Goal: Task Accomplishment & Management: Manage account settings

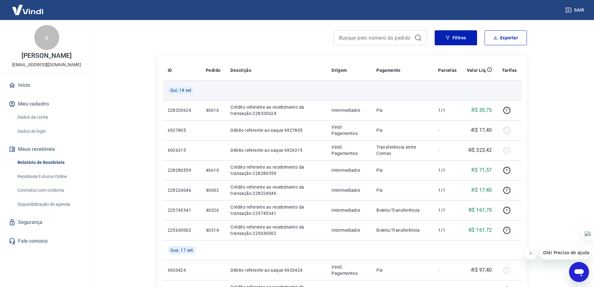
scroll to position [62, 0]
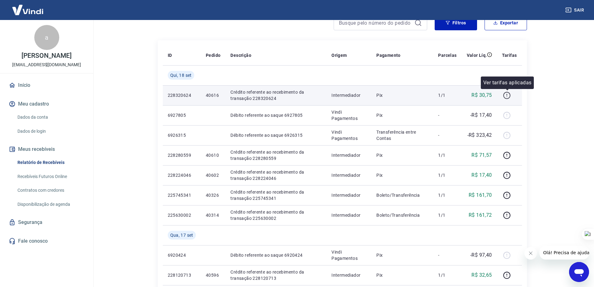
click at [506, 94] on icon "button" at bounding box center [507, 95] width 8 height 8
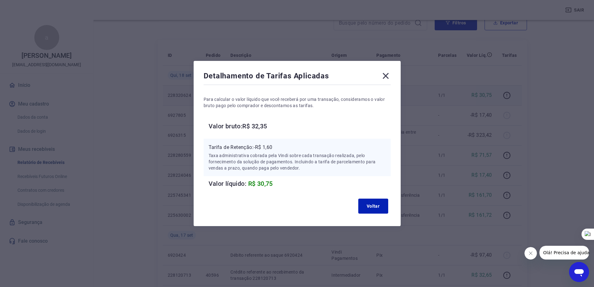
click at [389, 77] on icon at bounding box center [386, 76] width 6 height 6
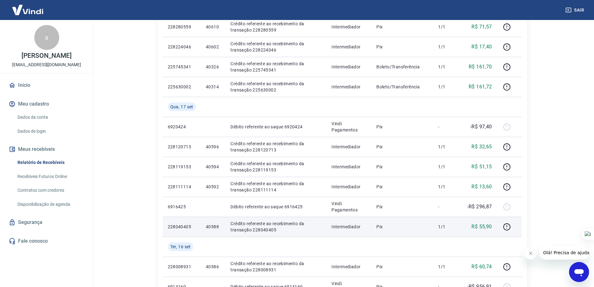
scroll to position [94, 0]
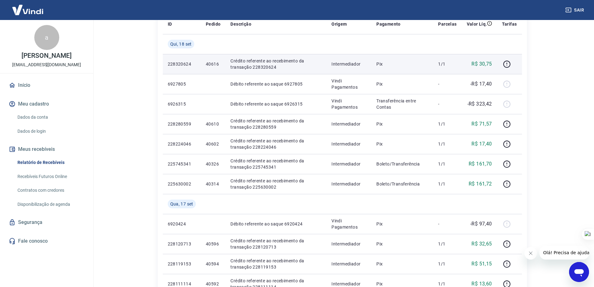
click at [27, 85] on link "Início" at bounding box center [46, 85] width 78 height 14
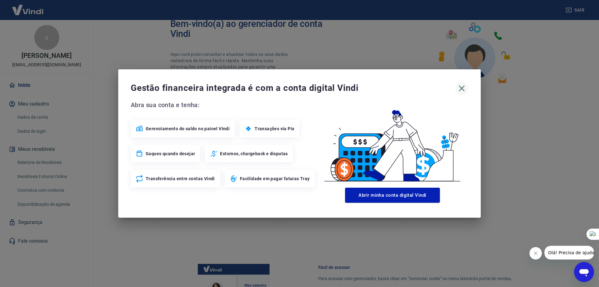
click at [462, 87] on icon "button" at bounding box center [462, 88] width 10 height 10
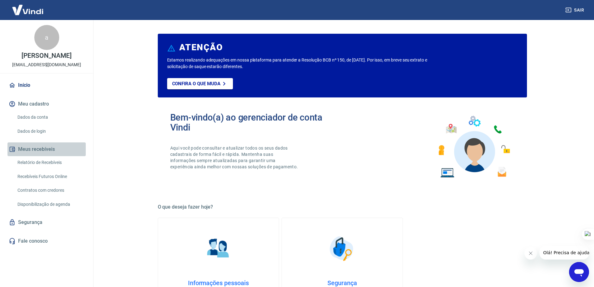
click at [36, 149] on button "Meus recebíveis" at bounding box center [46, 149] width 78 height 14
click at [32, 106] on button "Meu cadastro" at bounding box center [46, 104] width 78 height 14
click at [43, 148] on button "Meus recebíveis" at bounding box center [46, 149] width 78 height 14
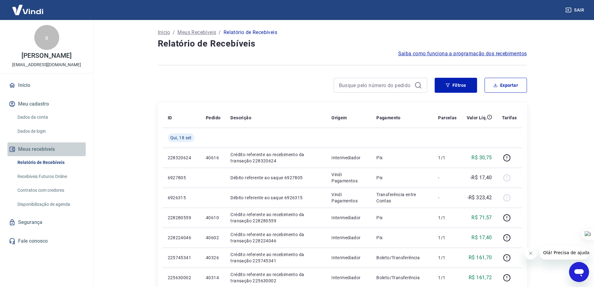
click at [32, 146] on button "Meus recebíveis" at bounding box center [46, 149] width 78 height 14
click at [30, 88] on link "Início" at bounding box center [46, 85] width 78 height 14
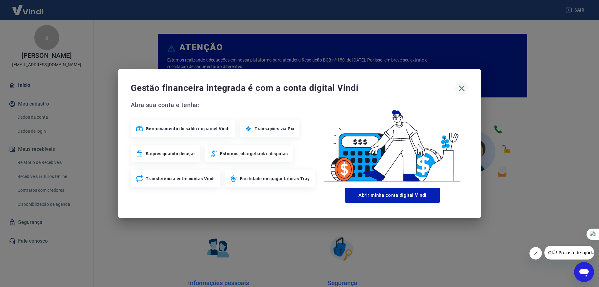
click at [460, 88] on icon "button" at bounding box center [462, 88] width 10 height 10
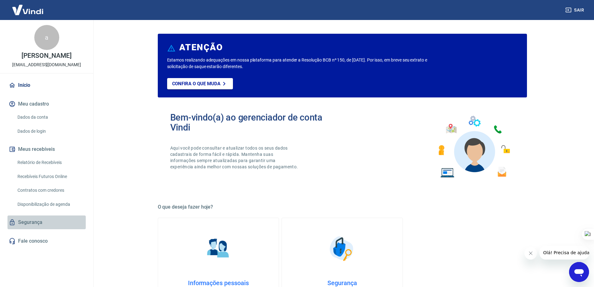
click at [37, 217] on link "Segurança" at bounding box center [46, 222] width 78 height 14
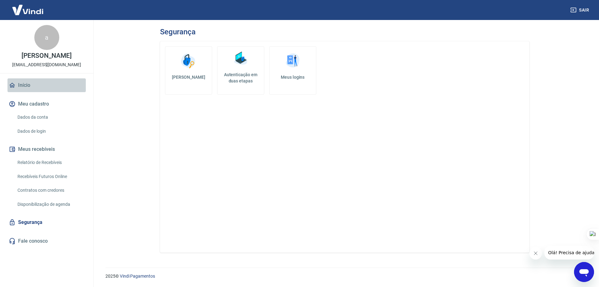
click at [33, 85] on link "Início" at bounding box center [46, 85] width 78 height 14
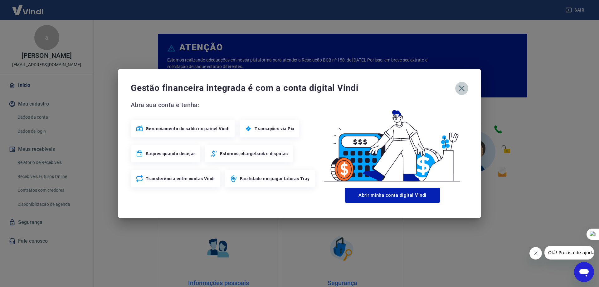
click at [459, 90] on icon "button" at bounding box center [462, 88] width 6 height 6
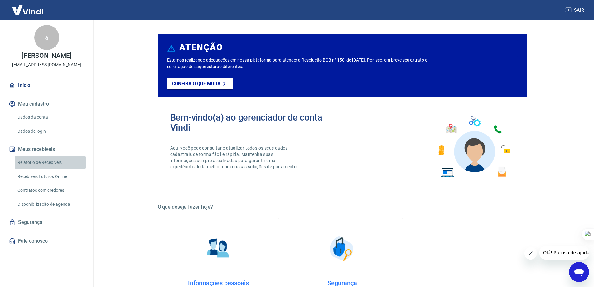
click at [36, 161] on link "Relatório de Recebíveis" at bounding box center [50, 162] width 71 height 13
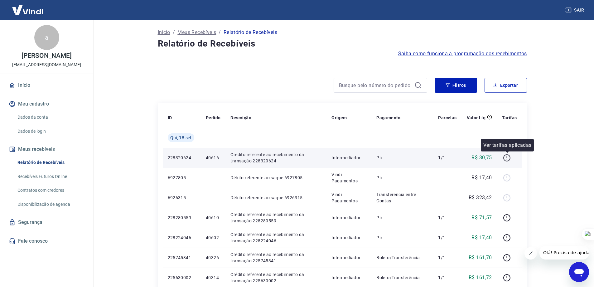
click at [509, 159] on icon "button" at bounding box center [507, 158] width 8 height 8
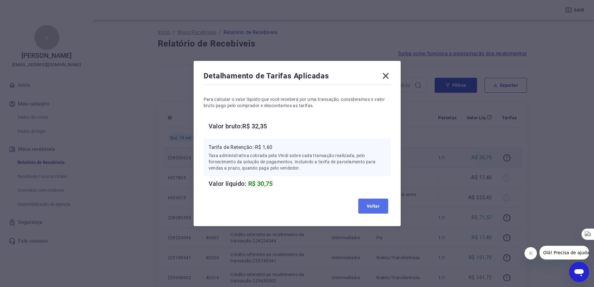
click at [369, 204] on button "Voltar" at bounding box center [373, 205] width 30 height 15
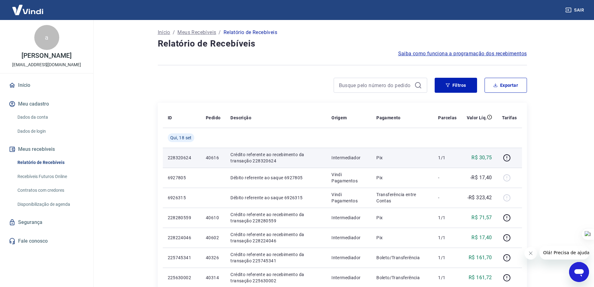
click at [134, 168] on main "Início / Meus Recebíveis / Relatório de Recebíveis Relatório de Recebíveis Saib…" at bounding box center [342, 153] width 504 height 267
click at [138, 140] on main "Início / Meus Recebíveis / Relatório de Recebíveis Relatório de Recebíveis Saib…" at bounding box center [342, 153] width 504 height 267
click at [35, 115] on link "Dados da conta" at bounding box center [50, 117] width 71 height 13
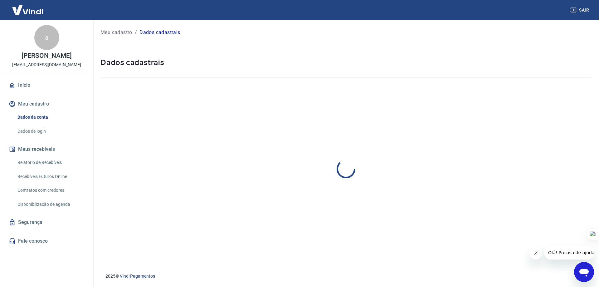
select select "RS"
select select "business"
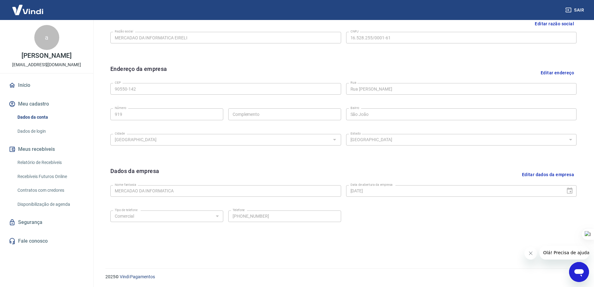
scroll to position [163, 0]
click at [39, 220] on link "Segurança" at bounding box center [46, 222] width 78 height 14
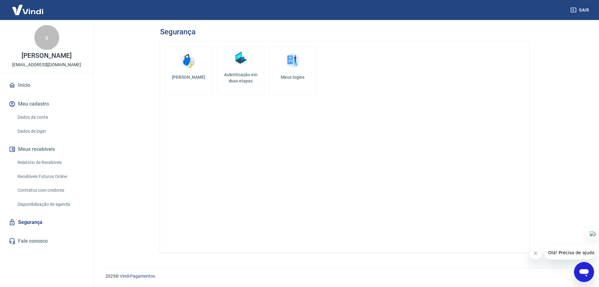
click at [289, 65] on img at bounding box center [292, 60] width 19 height 19
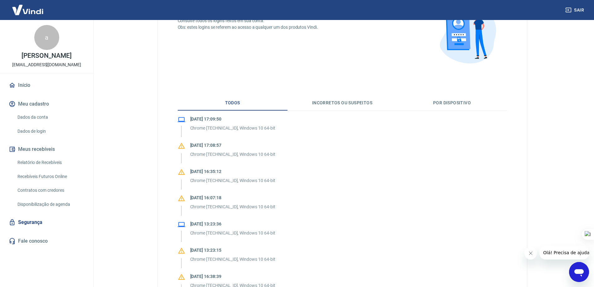
scroll to position [94, 0]
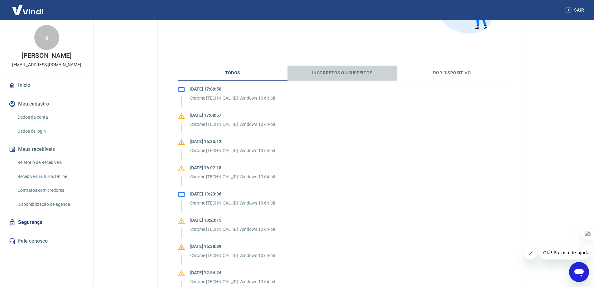
click at [338, 71] on button "Incorretos ou suspeitos" at bounding box center [343, 72] width 110 height 15
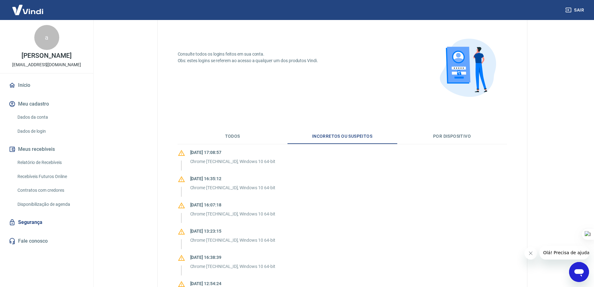
scroll to position [0, 0]
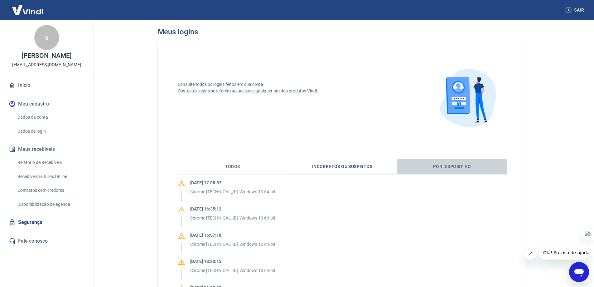
click at [444, 165] on button "Por dispositivo" at bounding box center [452, 166] width 110 height 15
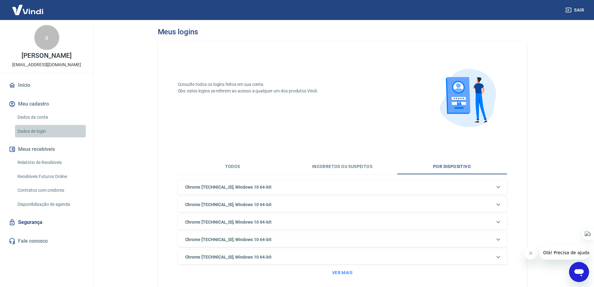
click at [40, 129] on link "Dados de login" at bounding box center [50, 131] width 71 height 13
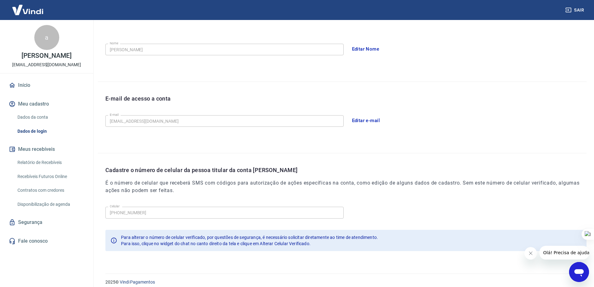
scroll to position [113, 0]
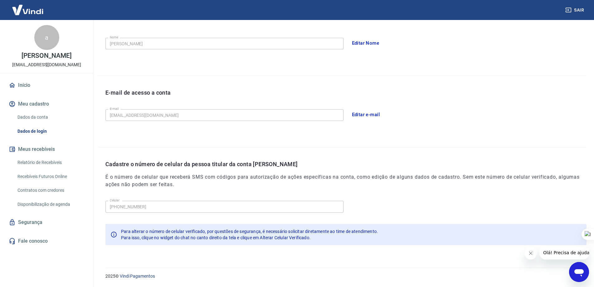
click at [550, 254] on span "Olá! Precisa de ajuda?" at bounding box center [567, 252] width 49 height 5
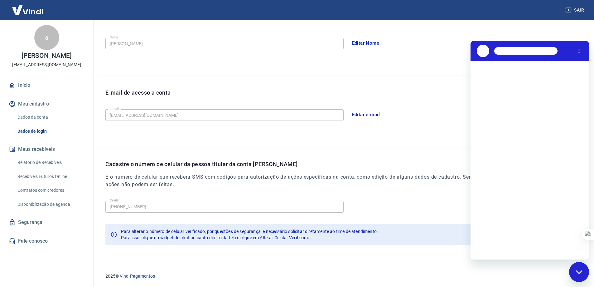
scroll to position [0, 0]
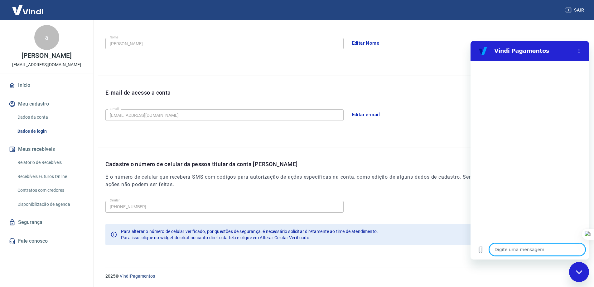
click at [513, 248] on textarea at bounding box center [537, 249] width 96 height 12
type textarea "o"
type textarea "x"
type textarea "ol"
type textarea "x"
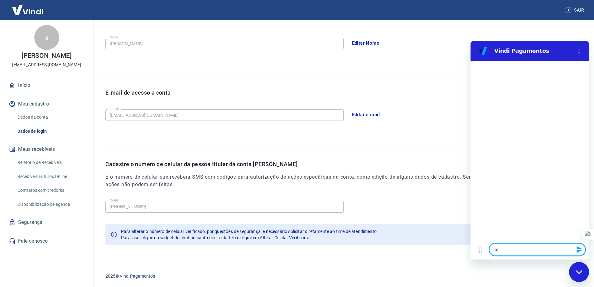
type textarea "ola"
type textarea "x"
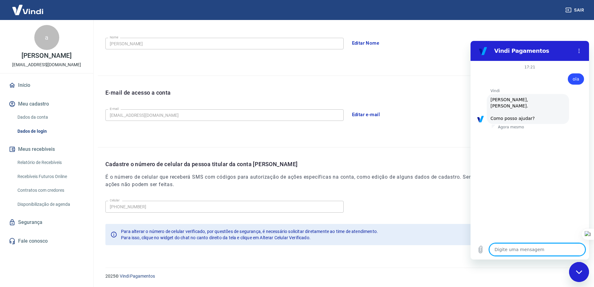
scroll to position [15, 0]
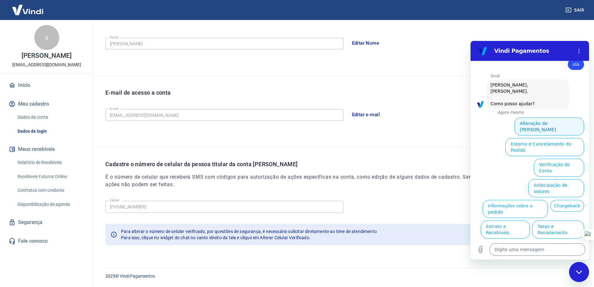
click at [543, 117] on button "Alteração de Dados Cadastrais" at bounding box center [550, 126] width 70 height 18
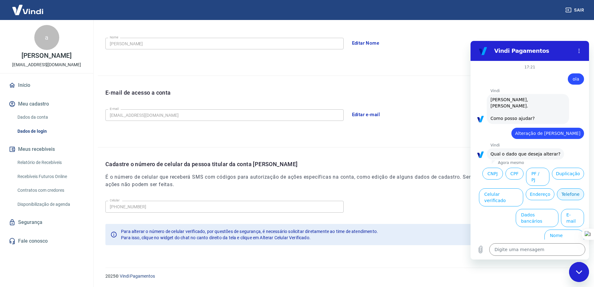
click at [568, 188] on button "Telefone" at bounding box center [570, 194] width 27 height 12
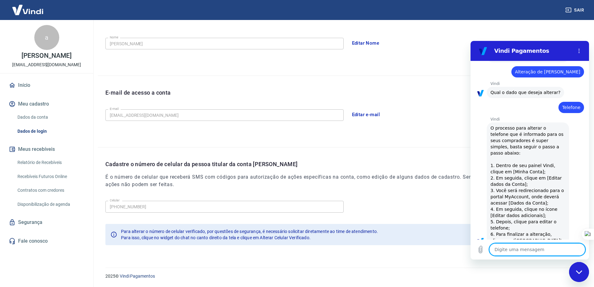
type textarea "x"
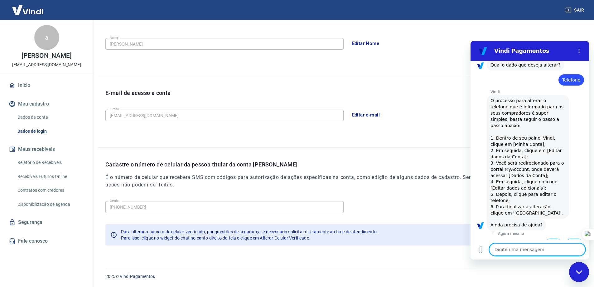
scroll to position [113, 0]
click at [452, 149] on div "Cadastre o número de celular da pessoa titular da conta Vindi É o número de cel…" at bounding box center [342, 199] width 489 height 105
click at [579, 50] on icon "Menu de opções" at bounding box center [579, 50] width 5 height 5
click at [424, 74] on div "Nome da pessoa usuária Quem acessa e faz movimentações na conta. Pode ser a mes…" at bounding box center [342, 24] width 489 height 101
drag, startPoint x: 427, startPoint y: 143, endPoint x: 414, endPoint y: 140, distance: 12.4
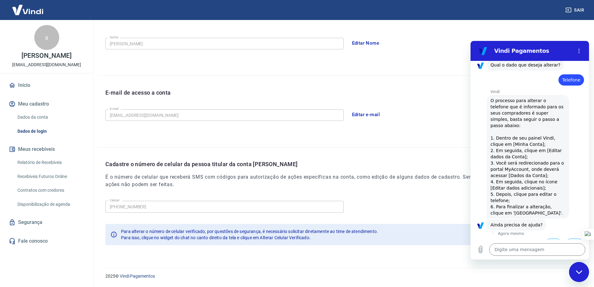
click at [427, 142] on div "E-mail de acesso a conta E-mail mlmercadao@gmail.com E-mail Editar e-mail" at bounding box center [342, 111] width 489 height 71
click at [575, 270] on div "Fechar janela de mensagens" at bounding box center [579, 271] width 19 height 19
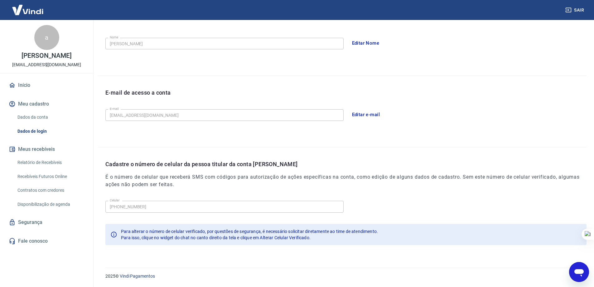
click at [582, 267] on icon "Abrir janela de mensagens" at bounding box center [578, 271] width 11 height 11
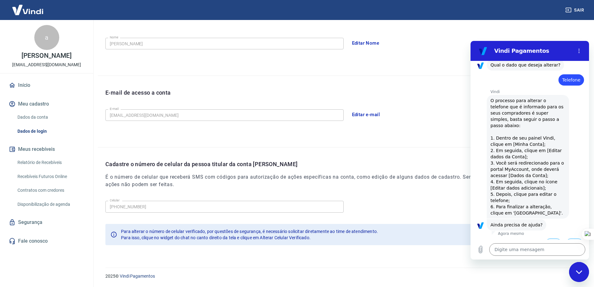
scroll to position [0, 0]
click at [580, 50] on icon "Menu de opções" at bounding box center [579, 50] width 5 height 5
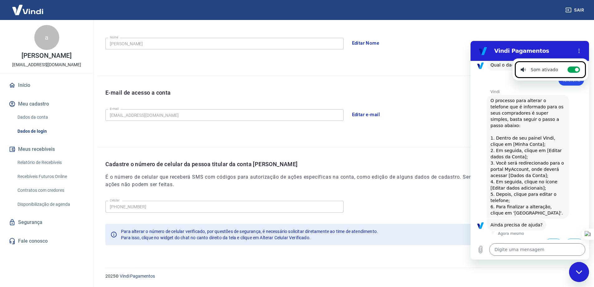
click at [552, 238] on button "Sim" at bounding box center [553, 244] width 18 height 12
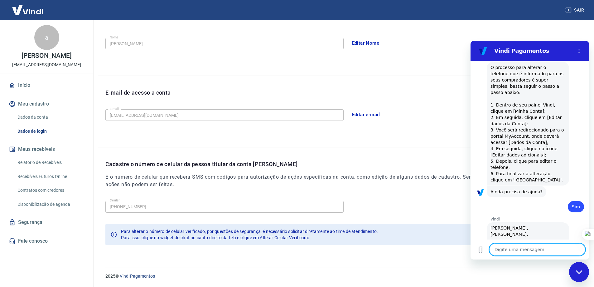
click at [529, 254] on textarea at bounding box center [537, 249] width 96 height 12
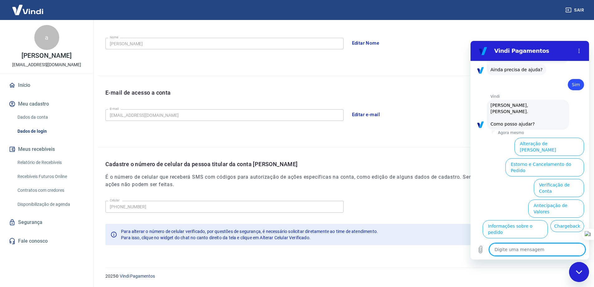
scroll to position [252, 0]
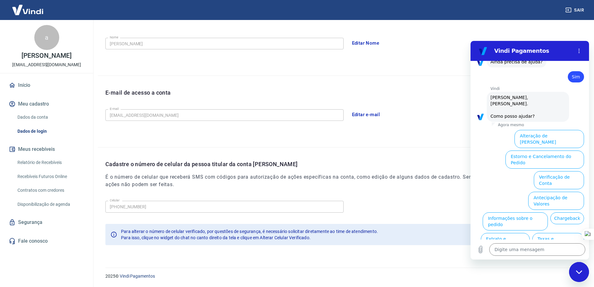
click at [551, 253] on button "Alterar celular verificado" at bounding box center [555, 262] width 58 height 18
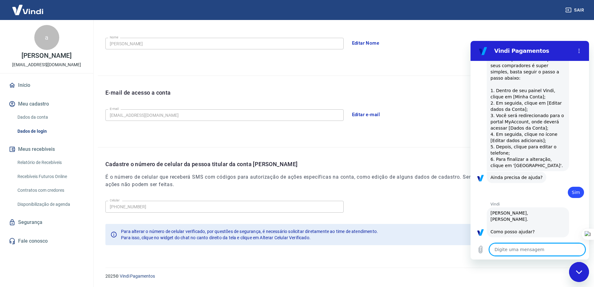
scroll to position [138, 0]
type textarea "x"
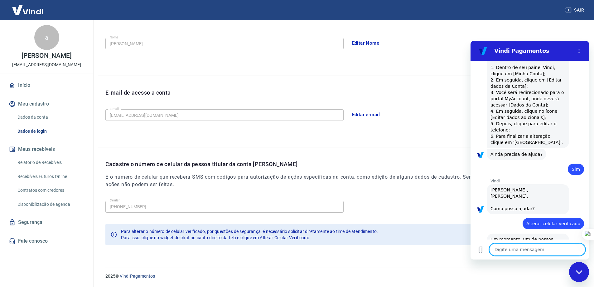
scroll to position [187, 0]
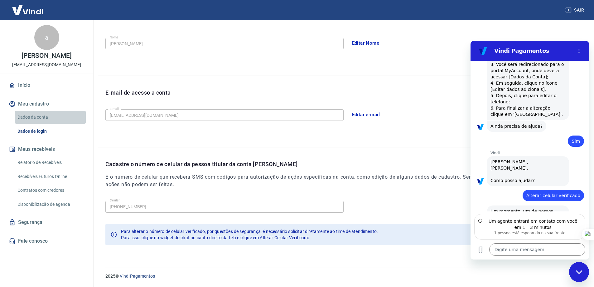
click at [35, 117] on link "Dados da conta" at bounding box center [50, 117] width 71 height 13
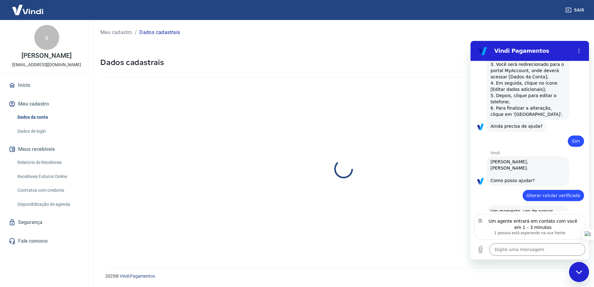
select select "RS"
select select "business"
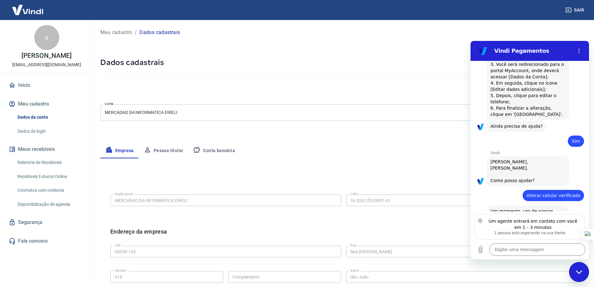
click at [225, 151] on button "Conta bancária" at bounding box center [214, 150] width 52 height 15
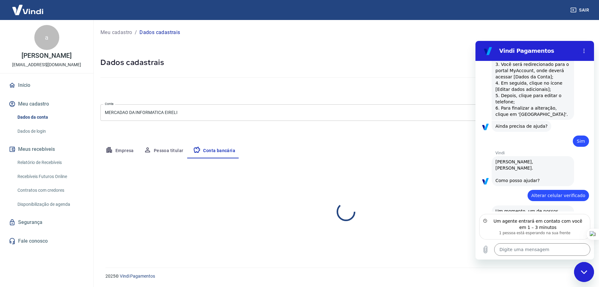
select select "1"
click at [167, 152] on button "Pessoa titular" at bounding box center [164, 150] width 50 height 15
click at [118, 150] on button "Empresa" at bounding box center [119, 150] width 38 height 15
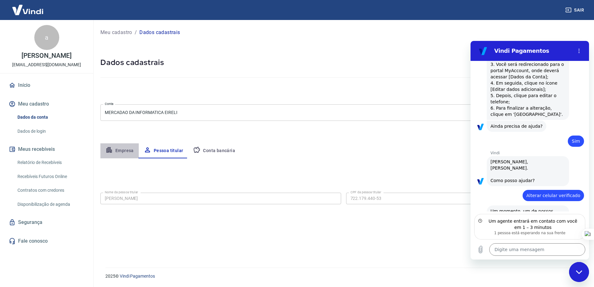
select select "RS"
select select "business"
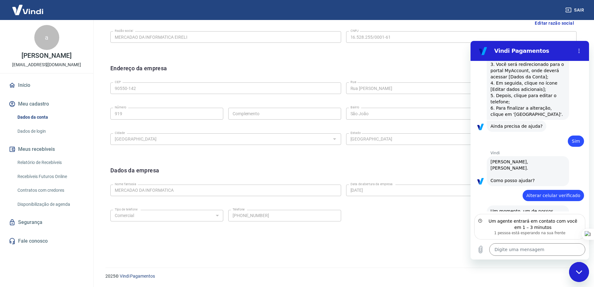
scroll to position [181, 0]
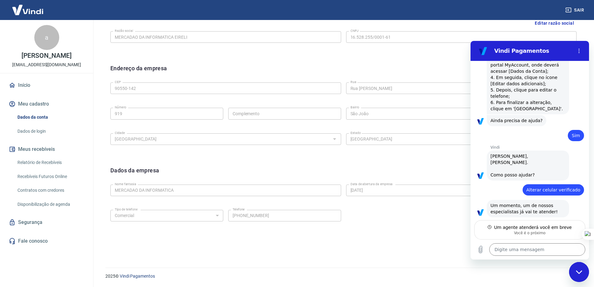
type textarea "x"
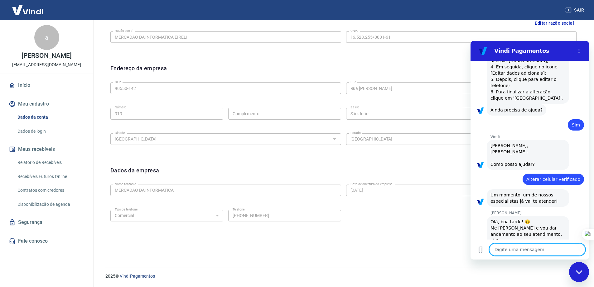
scroll to position [205, 0]
type textarea "a"
type textarea "x"
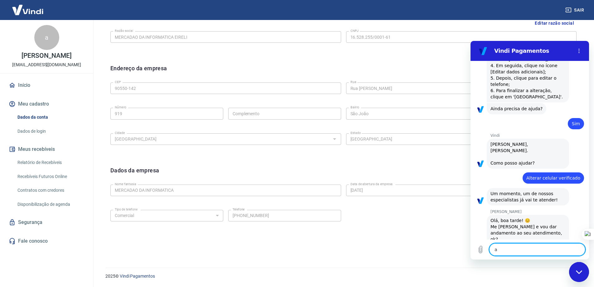
type textarea "al"
type textarea "x"
type textarea "ale"
type textarea "x"
type textarea "ales"
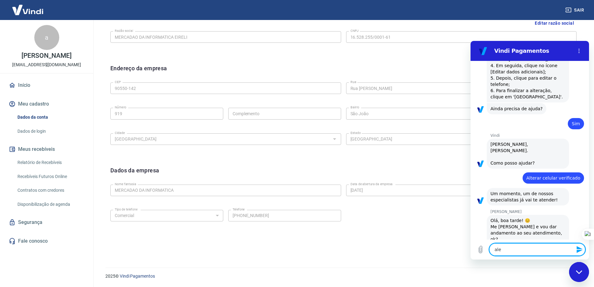
type textarea "x"
type textarea "aless"
type textarea "x"
type textarea "alessa"
type textarea "x"
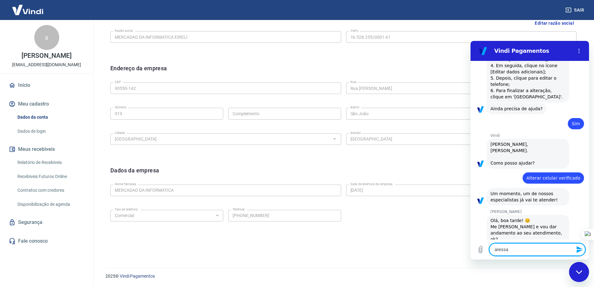
type textarea "alessan"
type textarea "x"
type textarea "alessand"
type textarea "x"
type textarea "alessandr"
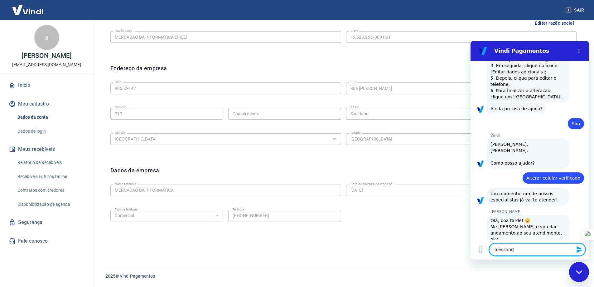
type textarea "x"
type textarea "alessandro"
type textarea "x"
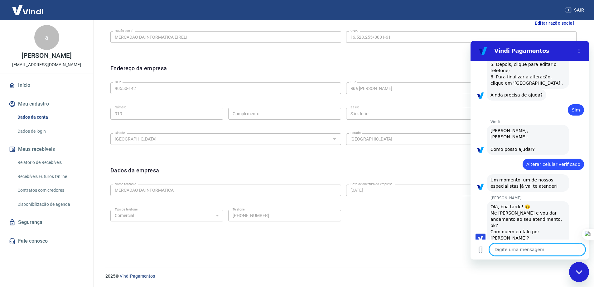
scroll to position [220, 0]
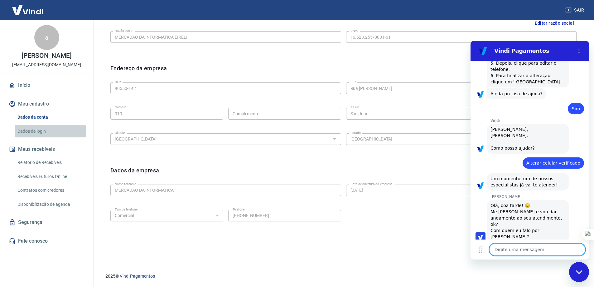
click at [35, 133] on link "Dados de login" at bounding box center [50, 131] width 71 height 13
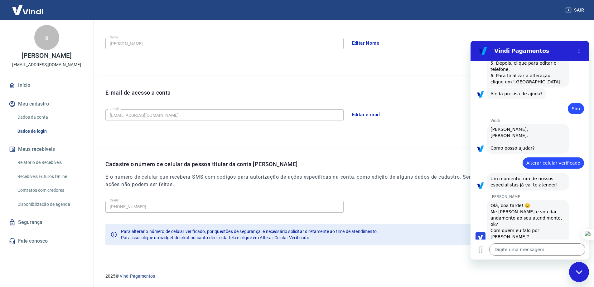
click at [442, 235] on div "Para alterar o número de celular verificado, por questões de segurança, é neces…" at bounding box center [345, 234] width 481 height 21
click at [45, 219] on link "Segurança" at bounding box center [46, 222] width 78 height 14
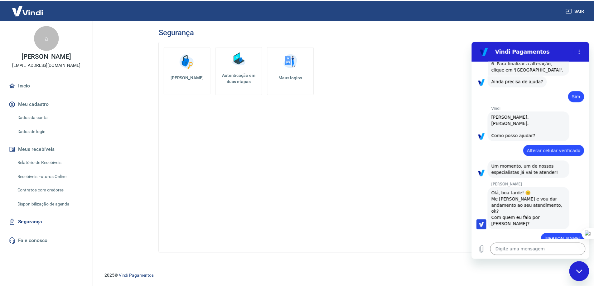
scroll to position [232, 0]
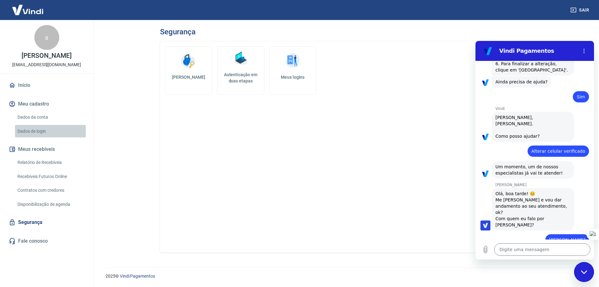
click at [33, 128] on link "Dados de login" at bounding box center [50, 131] width 71 height 13
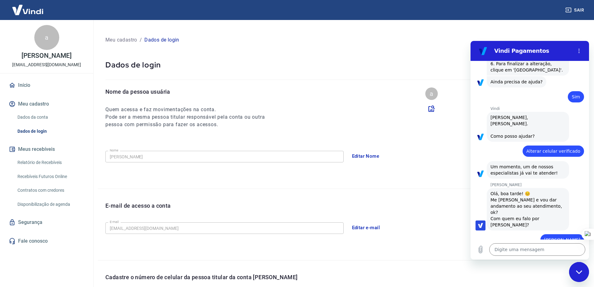
type textarea "x"
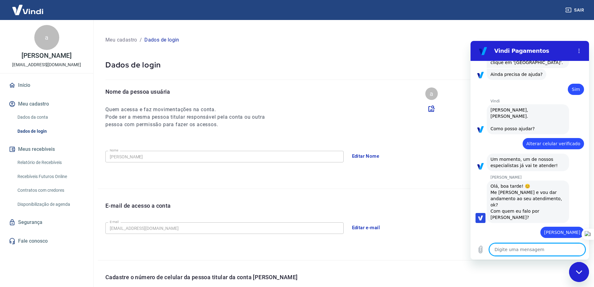
scroll to position [240, 0]
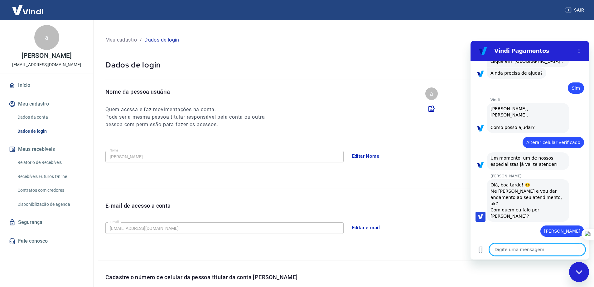
click at [530, 250] on textarea at bounding box center [537, 249] width 96 height 12
type textarea "a"
type textarea "x"
type textarea "al"
type textarea "x"
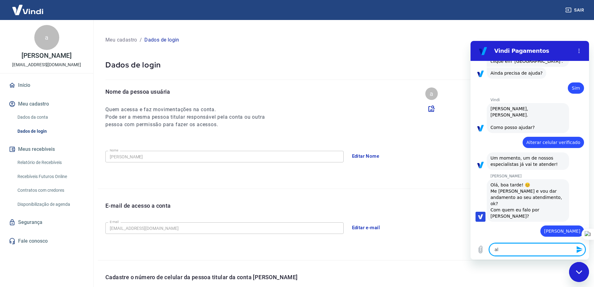
type textarea "alg"
type textarea "x"
type textarea "algu"
type textarea "x"
type textarea "algue"
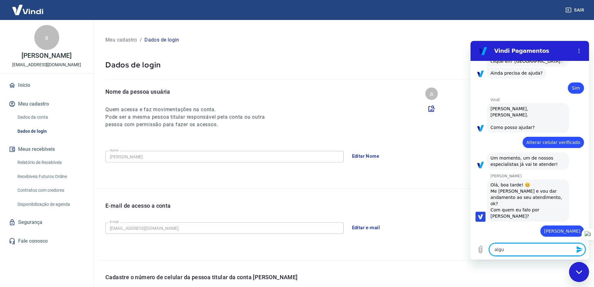
type textarea "x"
type textarea "alguem"
type textarea "x"
type textarea "alguem"
type textarea "x"
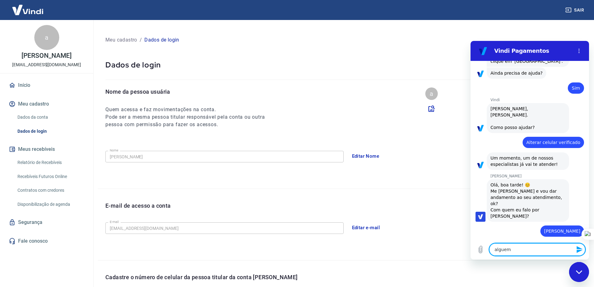
type textarea "alguem a"
type textarea "x"
type textarea "alguem al"
type textarea "x"
type textarea "alguem alt"
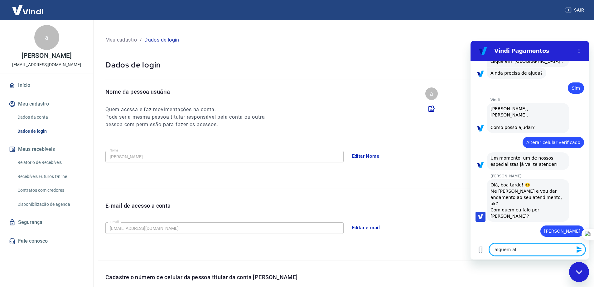
type textarea "x"
type textarea "alguem alte"
type textarea "x"
type textarea "alguem alter"
type textarea "x"
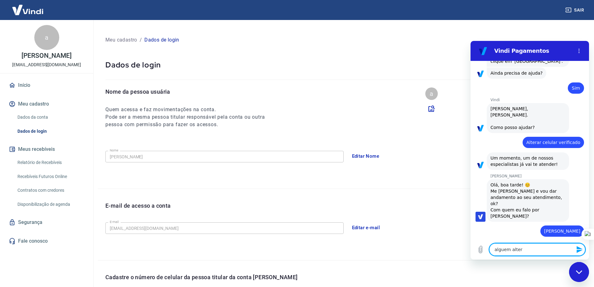
type textarea "alguem altero"
type textarea "x"
type textarea "alguem alterou"
type textarea "x"
type textarea "alguem alterou"
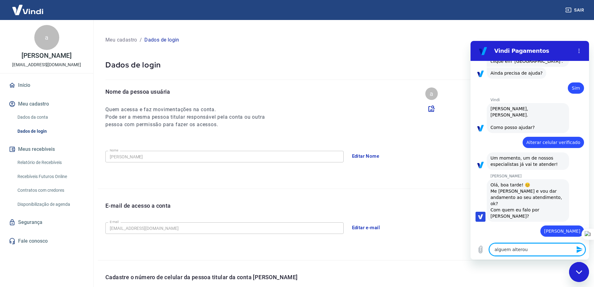
type textarea "x"
type textarea "alguem alterou o"
type textarea "x"
type textarea "alguem alterou o"
type textarea "x"
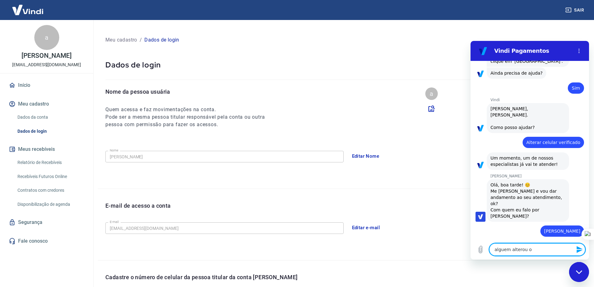
type textarea "alguem alterou o t"
type textarea "x"
type textarea "alguem alterou o te"
type textarea "x"
type textarea "alguem alterou o tel"
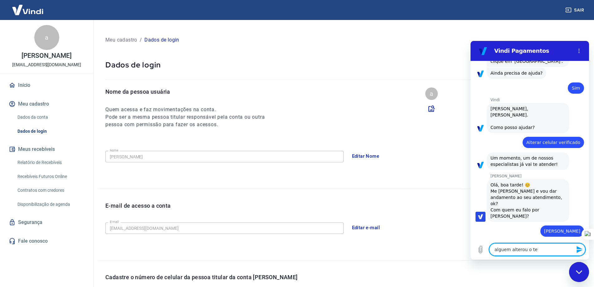
type textarea "x"
type textarea "alguem alterou o tele"
type textarea "x"
type textarea "alguem alterou o telef"
type textarea "x"
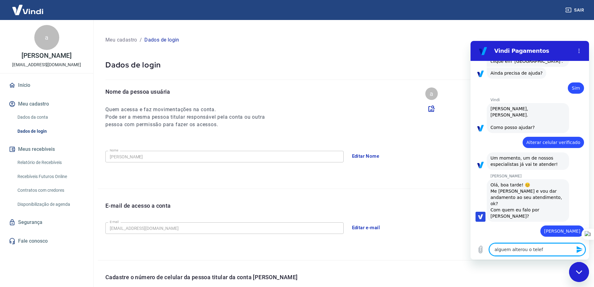
type textarea "alguem alterou o telefo"
type textarea "x"
type textarea "alguem alterou o telefon"
type textarea "x"
type textarea "alguem alterou o telefone"
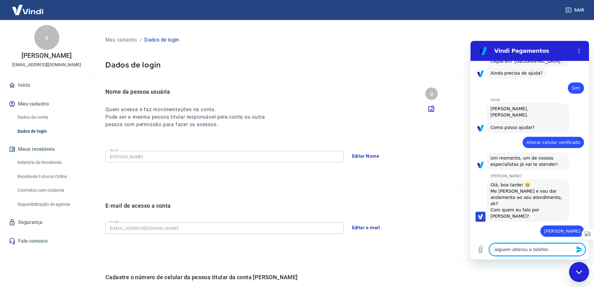
type textarea "x"
type textarea "alguem alterou o telefone"
type textarea "x"
type textarea "alguem alterou o telefone d"
type textarea "x"
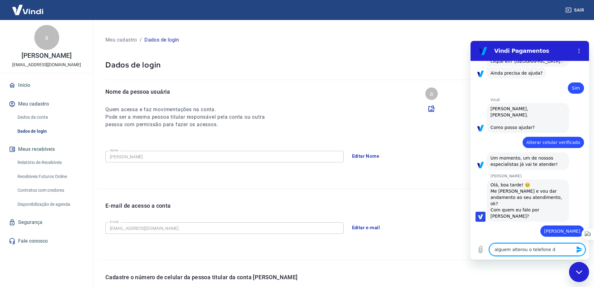
type textarea "alguem alterou o telefone da"
type textarea "x"
type textarea "alguem alterou o telefone da"
type textarea "x"
type textarea "alguem alterou o telefone da n"
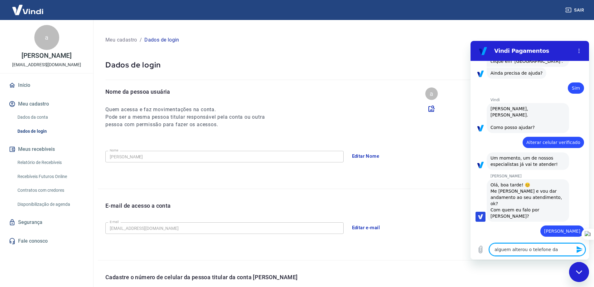
type textarea "x"
type textarea "alguem alterou o telefone da no"
type textarea "x"
type textarea "alguem alterou o telefone da nos"
type textarea "x"
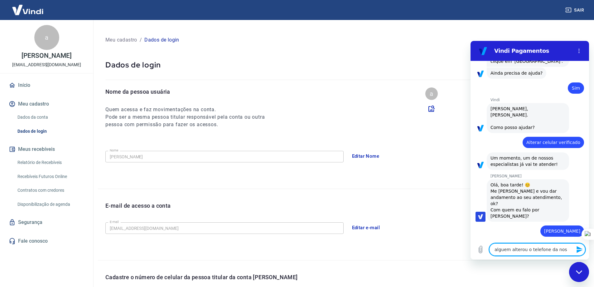
type textarea "alguem alterou o telefone da noss"
type textarea "x"
type textarea "alguem alterou o telefone da nossa"
type textarea "x"
type textarea "alguem alterou o telefone da nossa"
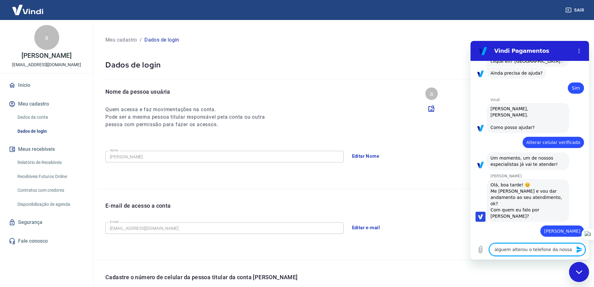
type textarea "x"
type textarea "alguem alterou o telefone da nossa c"
type textarea "x"
type textarea "alguem alterou o telefone da nossa co"
type textarea "x"
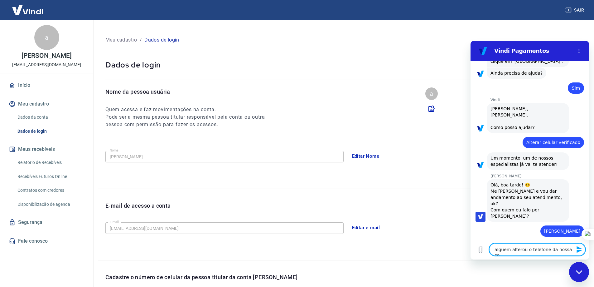
type textarea "alguem alterou o telefone da nossa con"
type textarea "x"
type textarea "alguem alterou o telefone da nossa cont"
type textarea "x"
type textarea "alguem alterou o telefone da nossa conta"
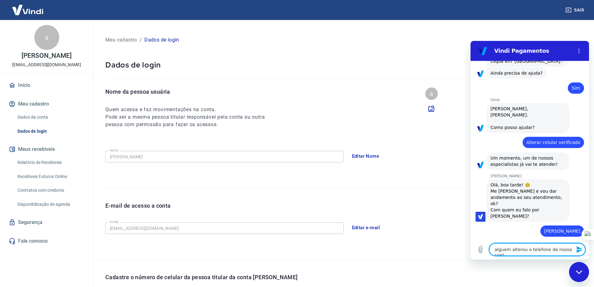
type textarea "x"
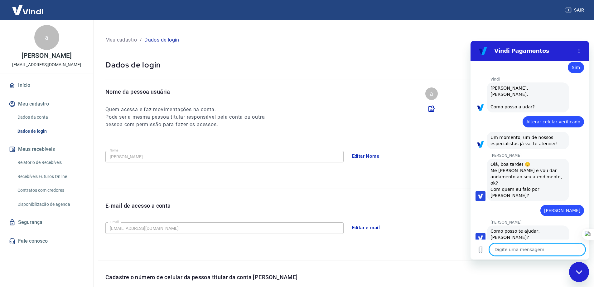
type textarea "x"
type textarea "c"
type textarea "x"
type textarea "co"
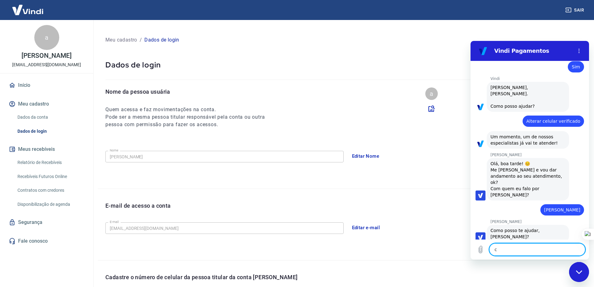
type textarea "x"
type textarea "com"
type textarea "x"
type textarea "como"
type textarea "x"
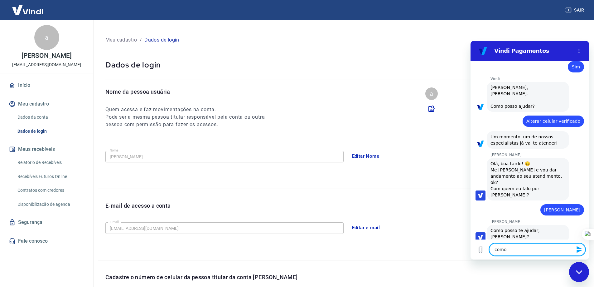
type textarea "como"
type textarea "x"
type textarea "como é"
type textarea "x"
type textarea "como é"
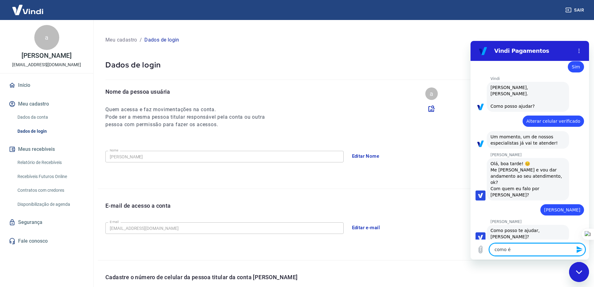
type textarea "x"
type textarea "como é p"
type textarea "x"
type textarea "como é po"
type textarea "x"
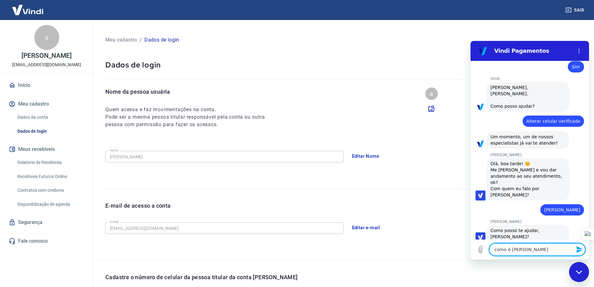
type textarea "como é pos"
type textarea "x"
type textarea "como é poss"
type textarea "x"
type textarea "como é possi"
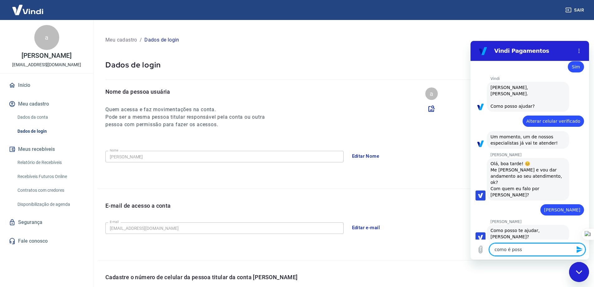
type textarea "x"
type textarea "como é possiv"
type textarea "x"
type textarea "como é possive"
type textarea "x"
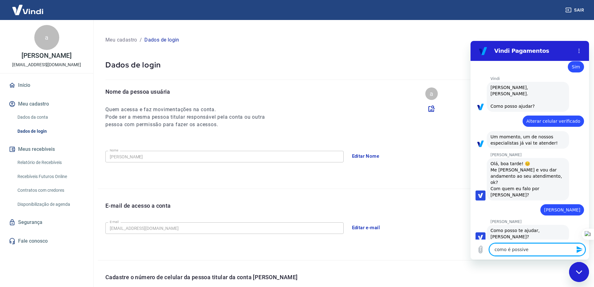
type textarea "como é possivel"
type textarea "x"
type textarea "como é possivel"
type textarea "x"
type textarea "como é possivel s"
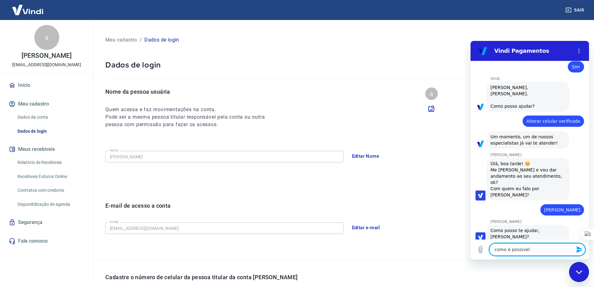
type textarea "x"
type textarea "como é possivel se"
type textarea "x"
type textarea "como é possivel sem"
type textarea "x"
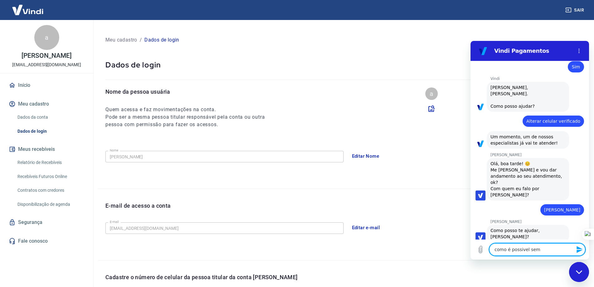
type textarea "como é possivel sem"
type textarea "x"
type textarea "como é possivel sem o"
type textarea "x"
type textarea "como é possivel sem o"
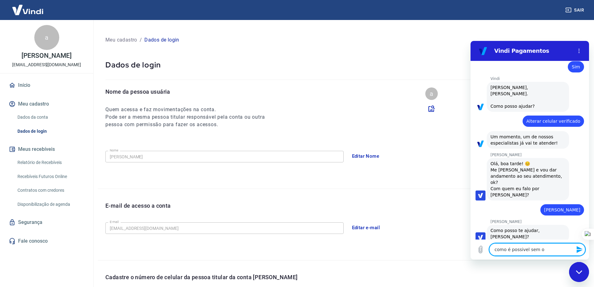
type textarea "x"
type textarea "como é possivel sem o a"
type textarea "x"
type textarea "como é possivel sem o au"
type textarea "x"
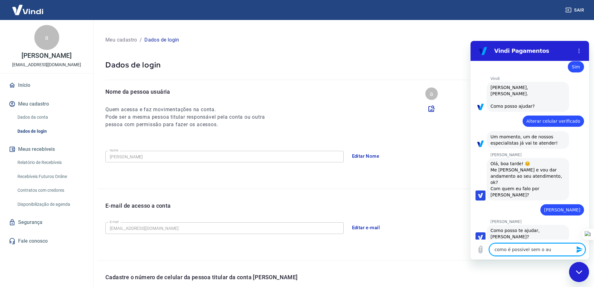
type textarea "como é possivel sem o aut"
type textarea "x"
type textarea "como é possivel sem o aute"
type textarea "x"
type textarea "como é possivel sem o auten"
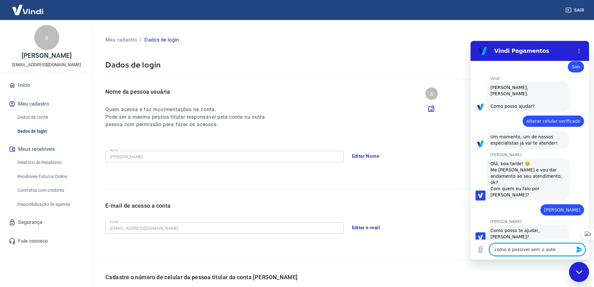
type textarea "x"
type textarea "como é possivel sem o autent"
type textarea "x"
type textarea "como é possivel sem o autenti"
type textarea "x"
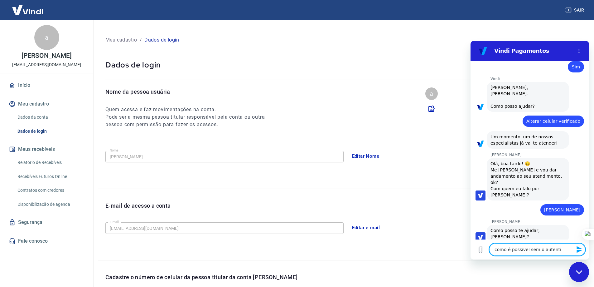
type textarea "como é possivel sem o autentic"
type textarea "x"
type textarea "como é possivel sem o autentica"
type textarea "x"
type textarea "como é possivel sem o autenticad"
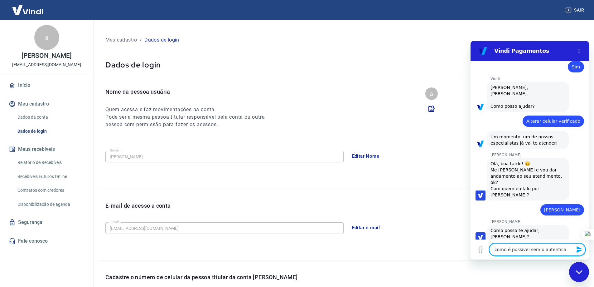
type textarea "x"
type textarea "como é possivel sem o autenticadp"
type textarea "x"
type textarea "como é possivel sem o autenticadpo"
type textarea "x"
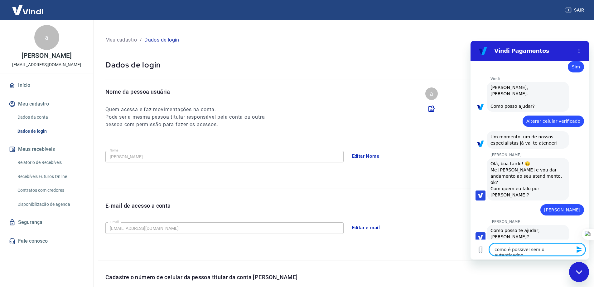
type textarea "como é possivel sem o autenticadpor"
type textarea "x"
type textarea "como é possivel sem o autenticadpo"
type textarea "x"
type textarea "como é possivel sem o autenticadp"
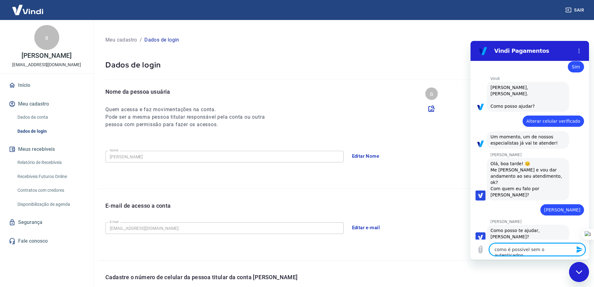
type textarea "x"
type textarea "como é possivel sem o autenticad"
type textarea "x"
type textarea "como é possivel sem o autenticado"
type textarea "x"
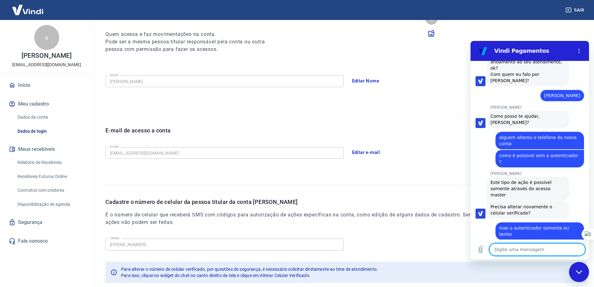
scroll to position [0, 0]
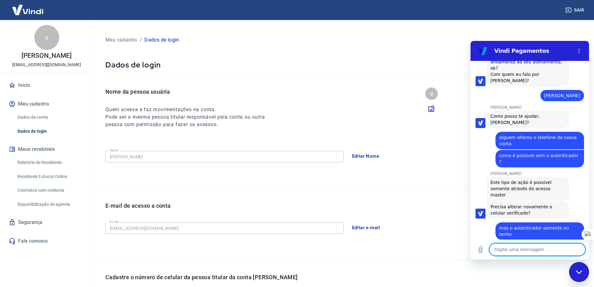
click at [38, 217] on link "Segurança" at bounding box center [46, 222] width 78 height 14
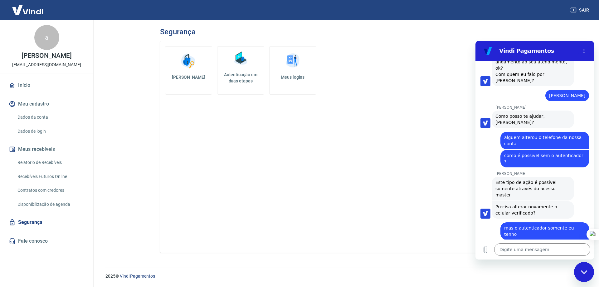
click at [31, 85] on link "Início" at bounding box center [46, 85] width 78 height 14
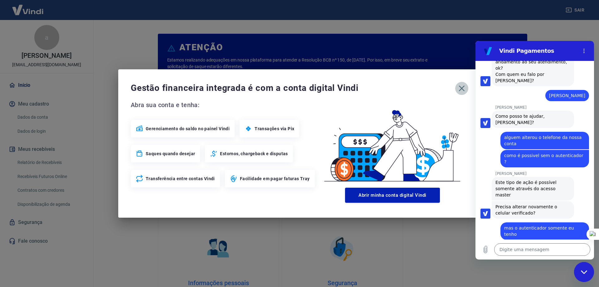
click at [462, 88] on icon "button" at bounding box center [462, 88] width 10 height 10
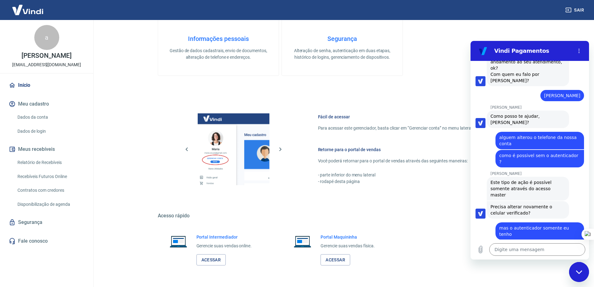
scroll to position [264, 0]
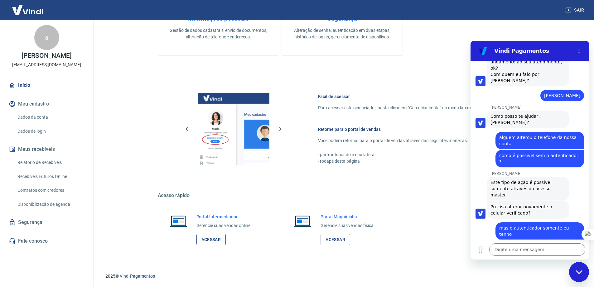
click at [218, 237] on link "Acessar" at bounding box center [211, 240] width 30 height 12
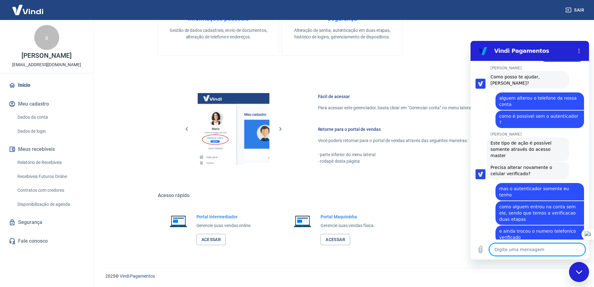
click at [518, 248] on textarea at bounding box center [537, 249] width 96 height 12
click at [523, 249] on textarea at bounding box center [537, 249] width 96 height 12
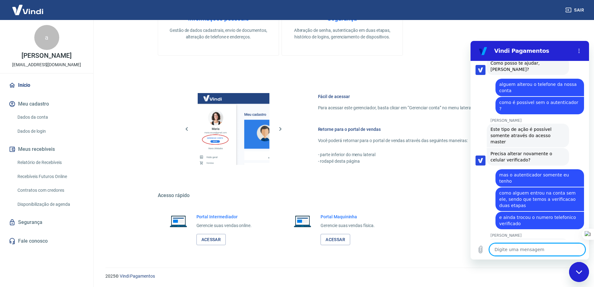
scroll to position [430, 0]
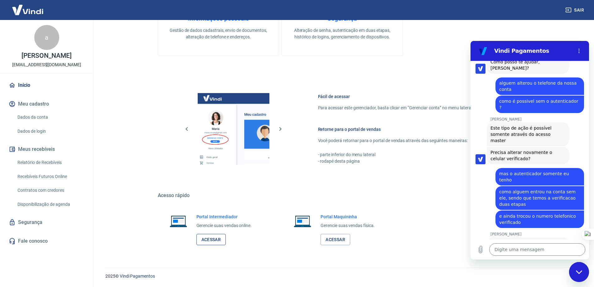
click at [205, 235] on link "Acessar" at bounding box center [211, 240] width 30 height 12
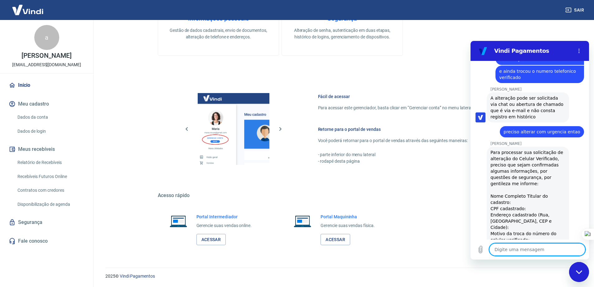
scroll to position [582, 0]
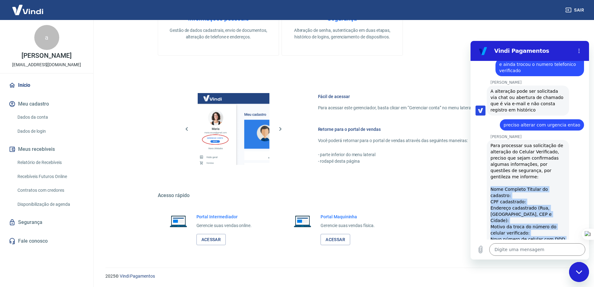
drag, startPoint x: 491, startPoint y: 138, endPoint x: 537, endPoint y: 202, distance: 78.7
click at [537, 202] on div "Para processar sua solicitação de alteração do Celular Verificado, preciso que …" at bounding box center [528, 213] width 75 height 143
copy div "Nome Completo Titular do cadastro: CPF cadastrado: Endereço cadastrado (Rua, Ba…"
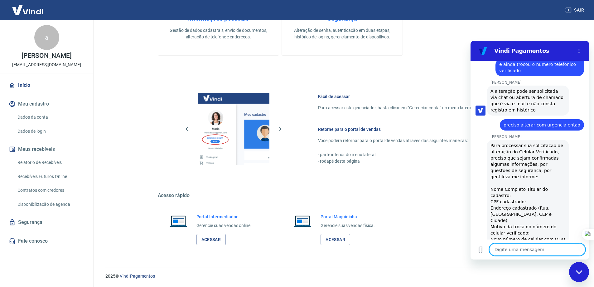
click at [529, 250] on textarea at bounding box center [537, 249] width 96 height 12
paste textarea "Nome Completo Titular do cadastro: CPF cadastrado: Endereço cadastrado (Rua, Ba…"
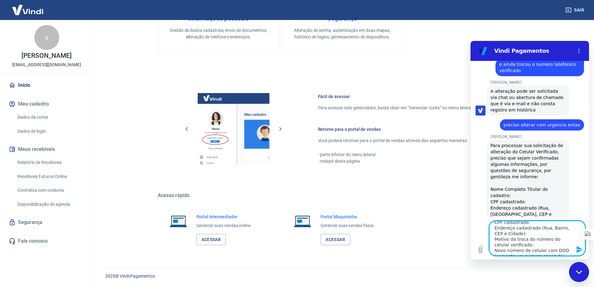
scroll to position [0, 0]
click at [568, 227] on textarea "Nome Completo Titular do cadastro: CPF cadastrado: Endereço cadastrado (Rua, Ba…" at bounding box center [537, 237] width 96 height 35
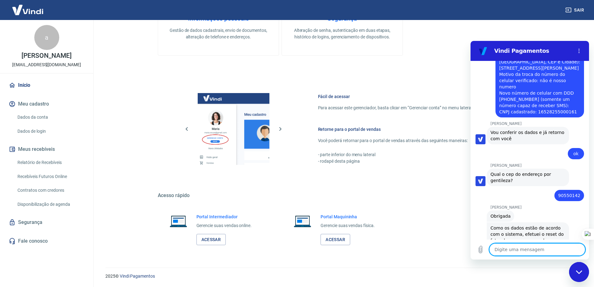
scroll to position [844, 0]
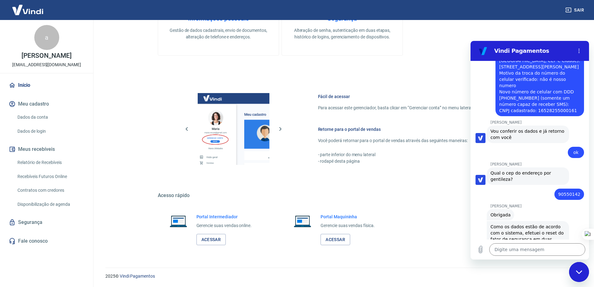
click at [506, 286] on link "https://signin.yapay.com.br/login/intermediador" at bounding box center [529, 288] width 53 height 5
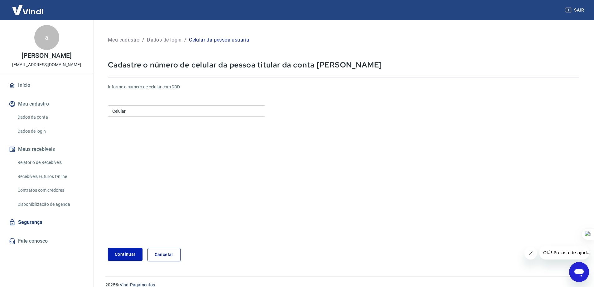
click at [163, 110] on input "Celular" at bounding box center [186, 111] width 157 height 12
type input "[PHONE_NUMBER]"
click at [135, 250] on button "Continuar" at bounding box center [125, 254] width 35 height 13
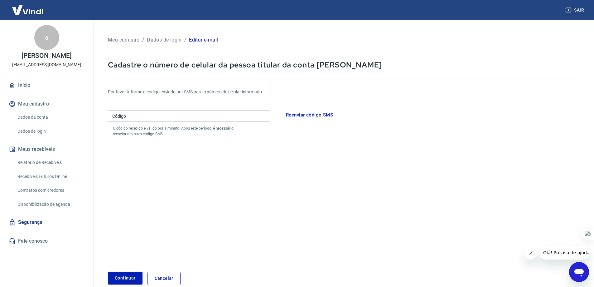
click at [159, 121] on input "Código" at bounding box center [189, 116] width 162 height 12
type input "557598"
click at [124, 282] on button "Continuar" at bounding box center [125, 277] width 35 height 13
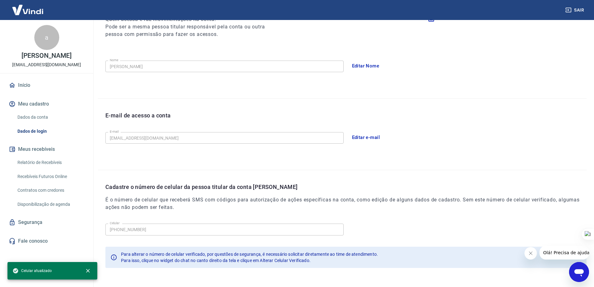
scroll to position [113, 0]
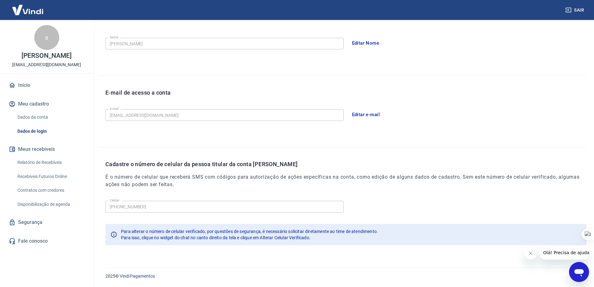
click at [41, 225] on link "Segurança" at bounding box center [46, 222] width 78 height 14
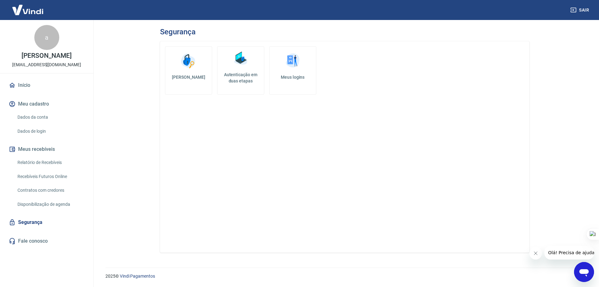
click at [241, 85] on link "Autenticação em duas etapas" at bounding box center [240, 70] width 47 height 48
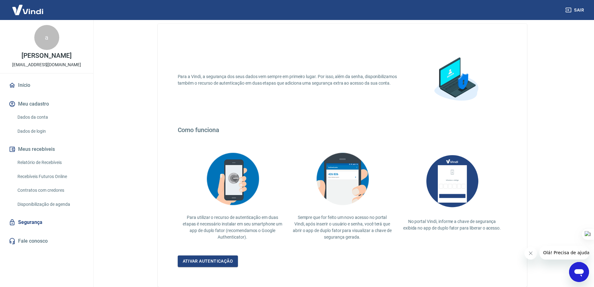
scroll to position [52, 0]
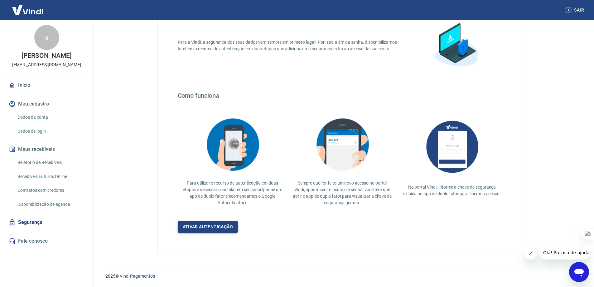
click at [221, 226] on link "Ativar autenticação" at bounding box center [208, 227] width 60 height 12
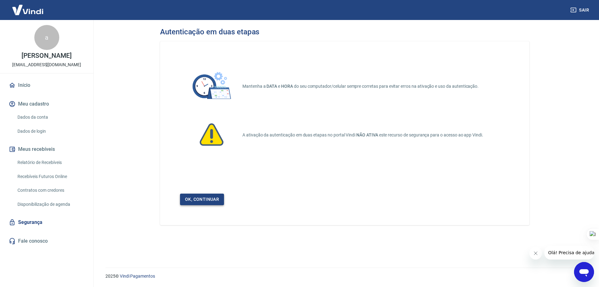
click at [206, 197] on link "Ok, continuar" at bounding box center [202, 199] width 44 height 12
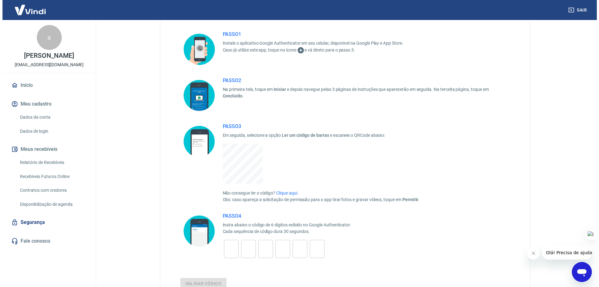
scroll to position [62, 0]
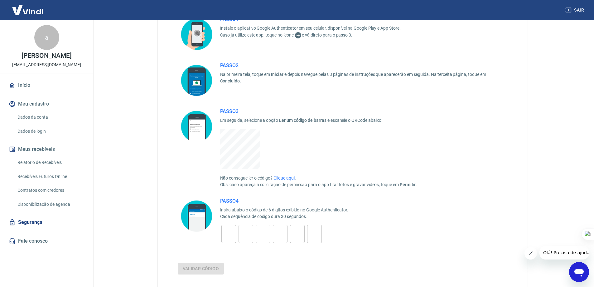
click at [227, 230] on input "tel" at bounding box center [228, 233] width 15 height 13
type input "6"
type input "8"
type input "3"
type input "5"
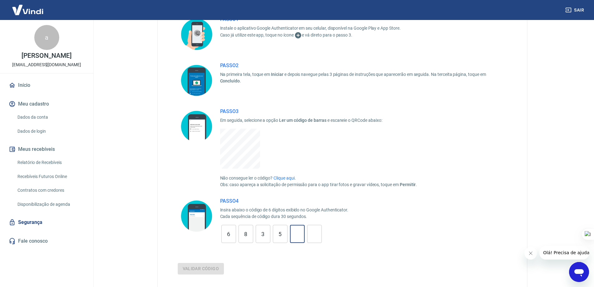
type input "8"
type input "1"
click at [219, 264] on button "Validar código" at bounding box center [201, 269] width 46 height 12
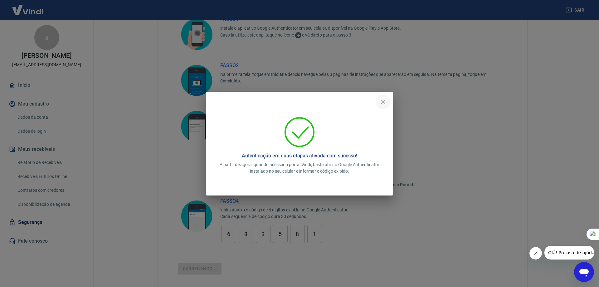
click at [381, 103] on icon "close" at bounding box center [382, 101] width 7 height 7
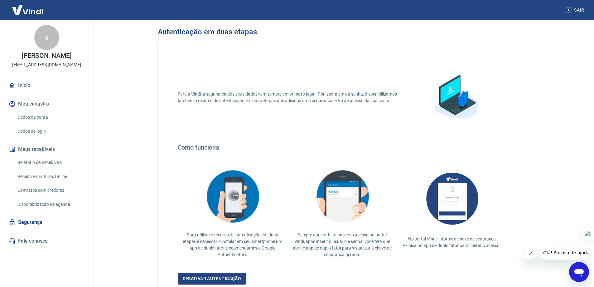
click at [22, 85] on link "Início" at bounding box center [46, 85] width 78 height 14
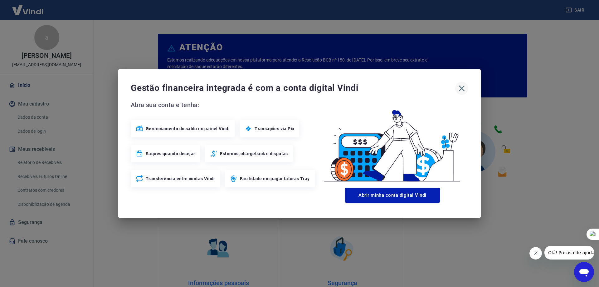
click at [462, 87] on icon "button" at bounding box center [462, 88] width 10 height 10
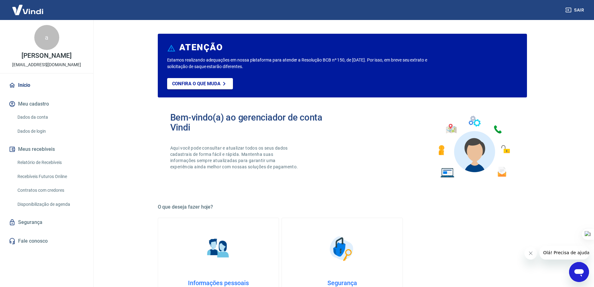
click at [138, 164] on main "ATENÇÃO Estamos realizando adequações em nossa plataforma para atender a Resolu…" at bounding box center [342, 153] width 504 height 267
click at [34, 221] on link "Segurança" at bounding box center [46, 222] width 78 height 14
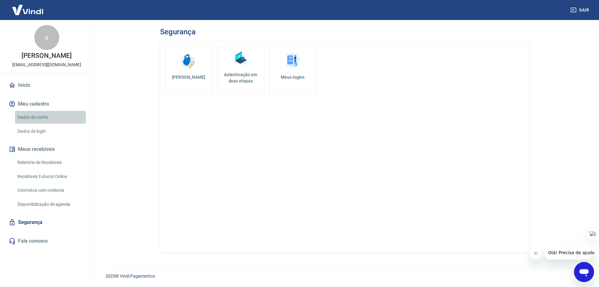
click at [30, 116] on link "Dados da conta" at bounding box center [50, 117] width 71 height 13
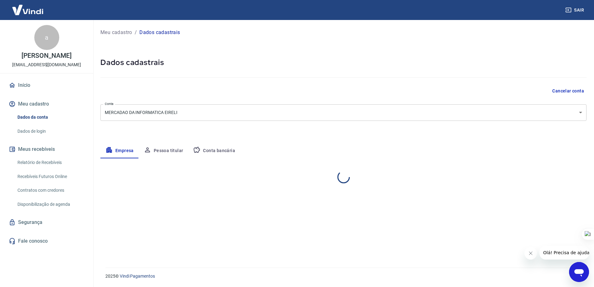
select select "RS"
select select "business"
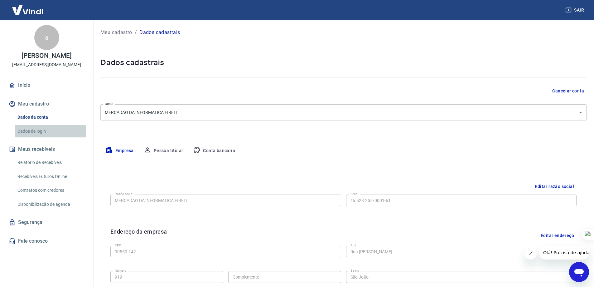
click at [32, 131] on link "Dados de login" at bounding box center [50, 131] width 71 height 13
